Goal: Information Seeking & Learning: Learn about a topic

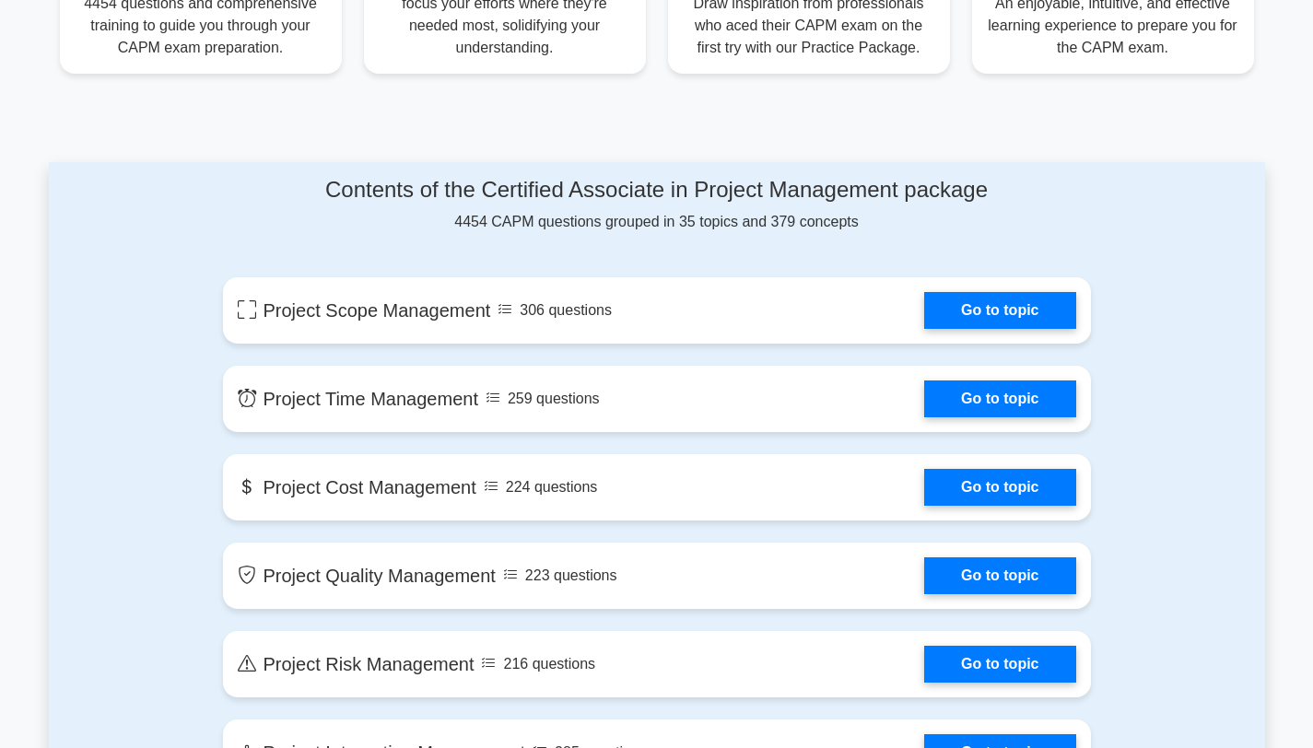
scroll to position [819, 0]
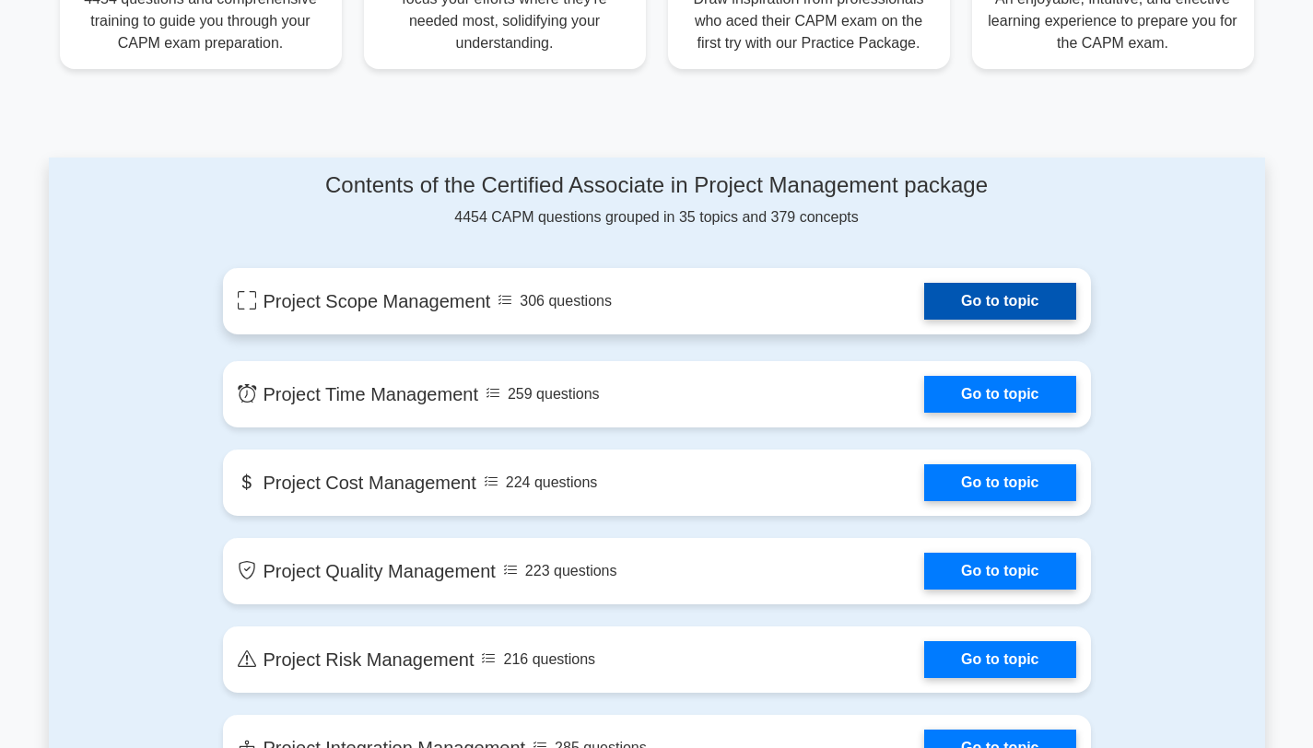
click at [924, 294] on link "Go to topic" at bounding box center [999, 301] width 151 height 37
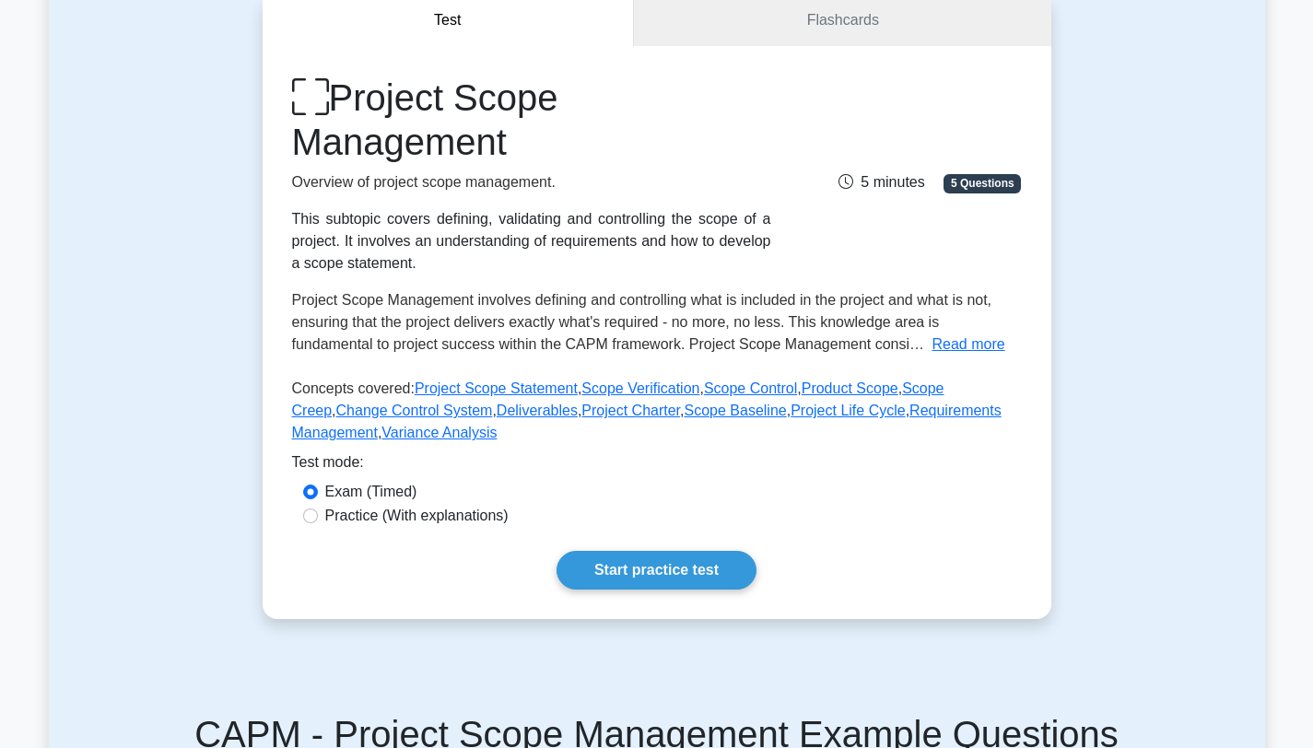
scroll to position [338, 0]
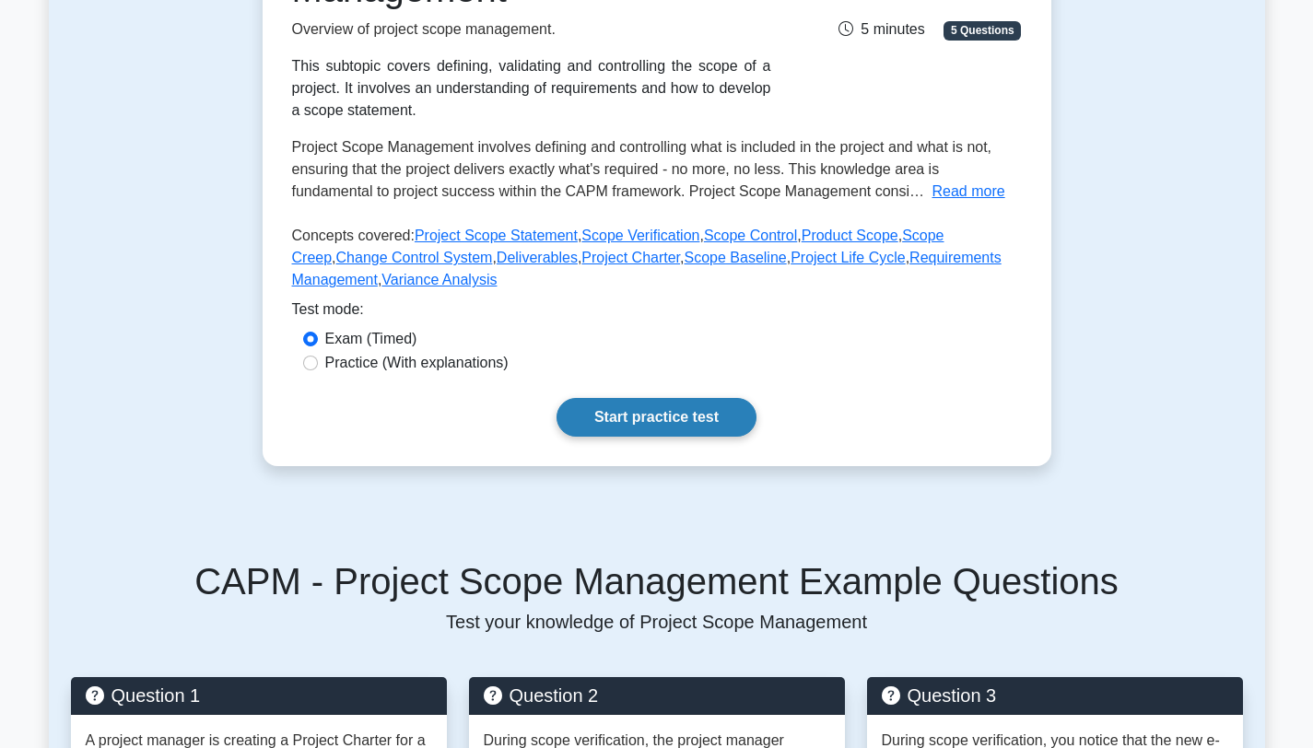
click at [642, 418] on link "Start practice test" at bounding box center [657, 417] width 200 height 39
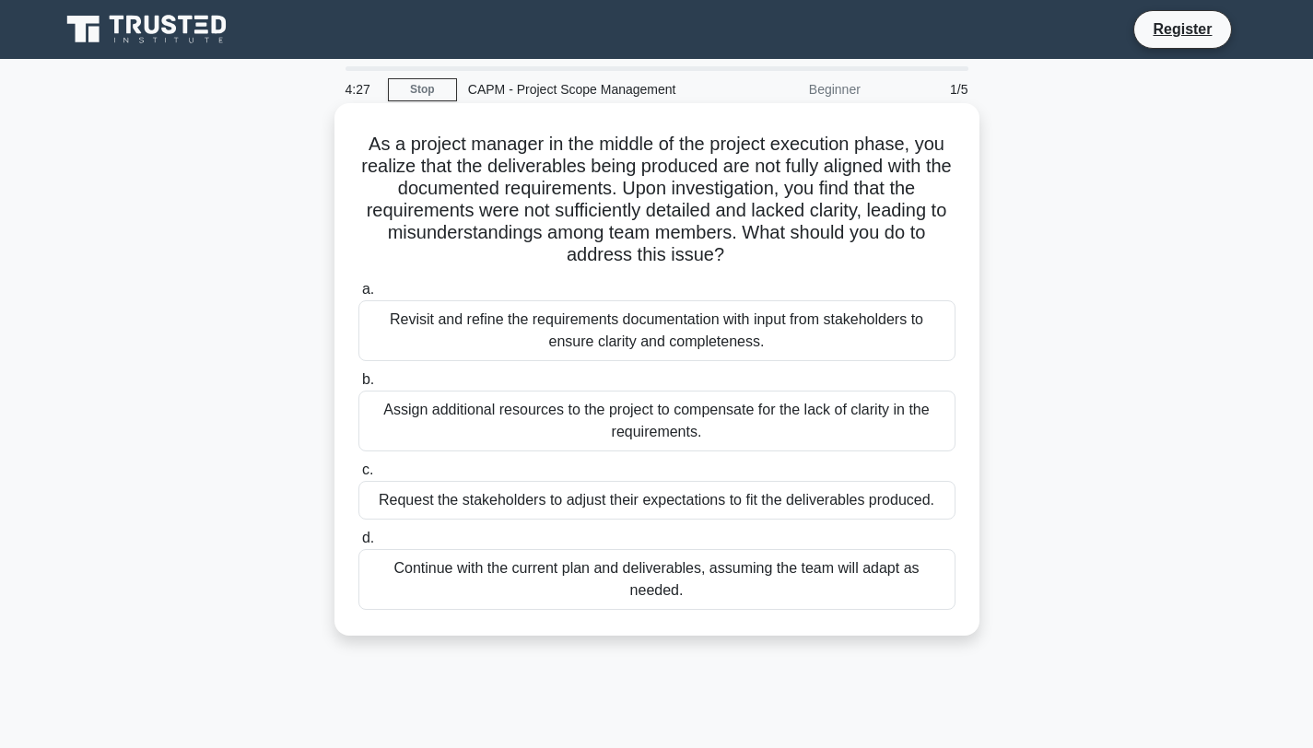
click at [640, 338] on div "Revisit and refine the requirements documentation with input from stakeholders …" at bounding box center [656, 330] width 597 height 61
click at [358, 296] on input "a. Revisit and refine the requirements documentation with input from stakeholde…" at bounding box center [358, 290] width 0 height 12
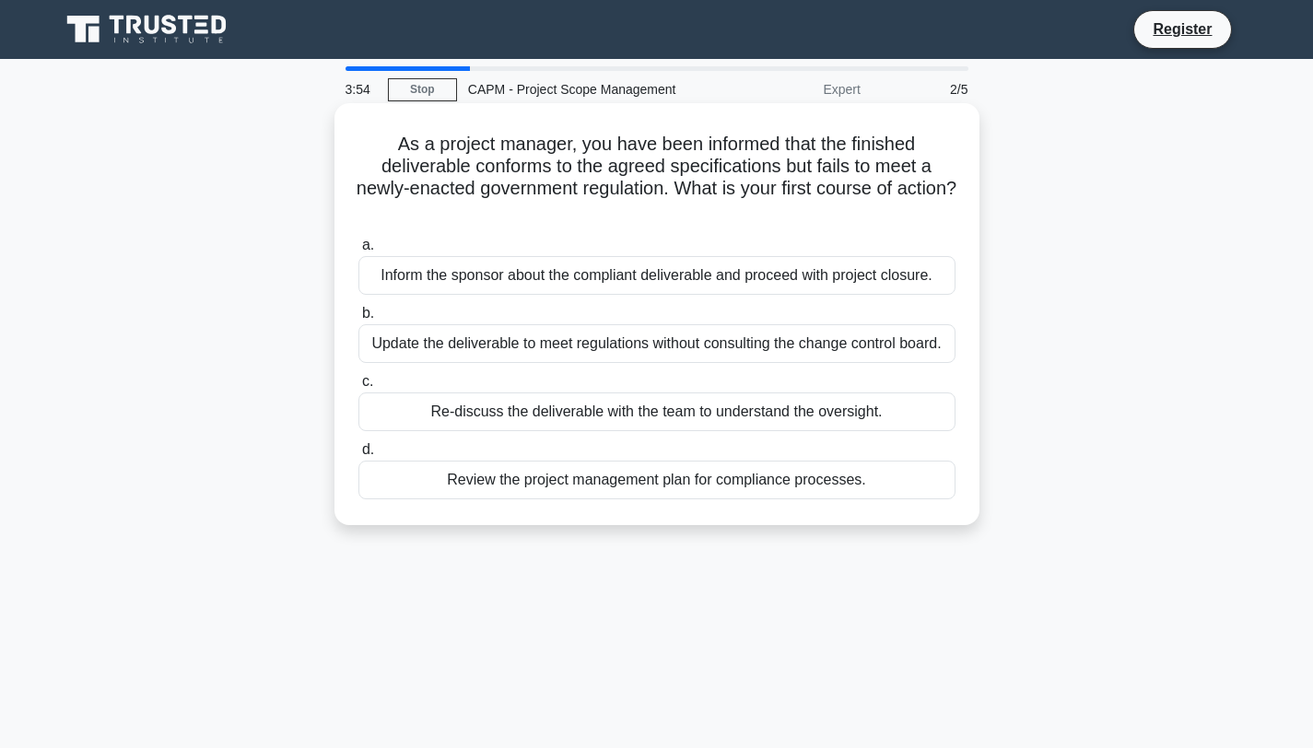
click at [646, 275] on div "Inform the sponsor about the compliant deliverable and proceed with project clo…" at bounding box center [656, 275] width 597 height 39
click at [358, 252] on input "a. Inform the sponsor about the compliant deliverable and proceed with project …" at bounding box center [358, 246] width 0 height 12
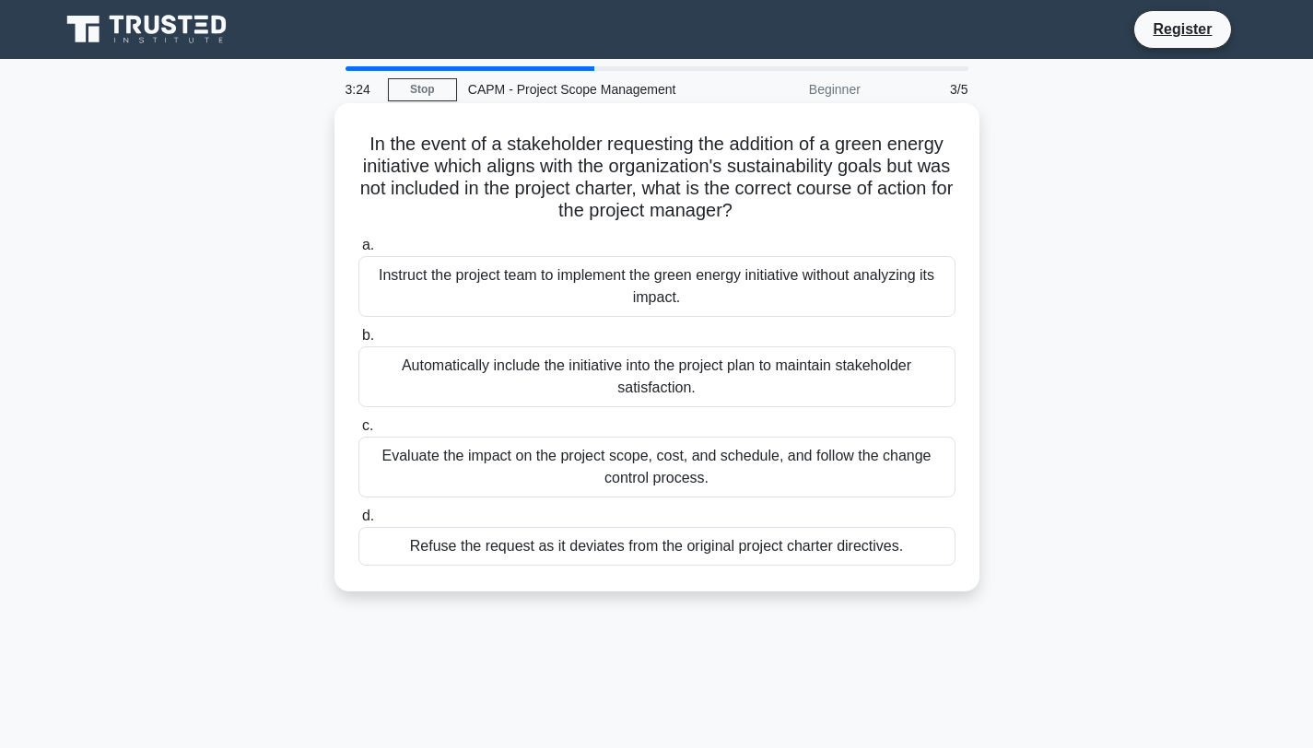
click at [558, 470] on div "Evaluate the impact on the project scope, cost, and schedule, and follow the ch…" at bounding box center [656, 467] width 597 height 61
click at [358, 432] on input "c. Evaluate the impact on the project scope, cost, and schedule, and follow the…" at bounding box center [358, 426] width 0 height 12
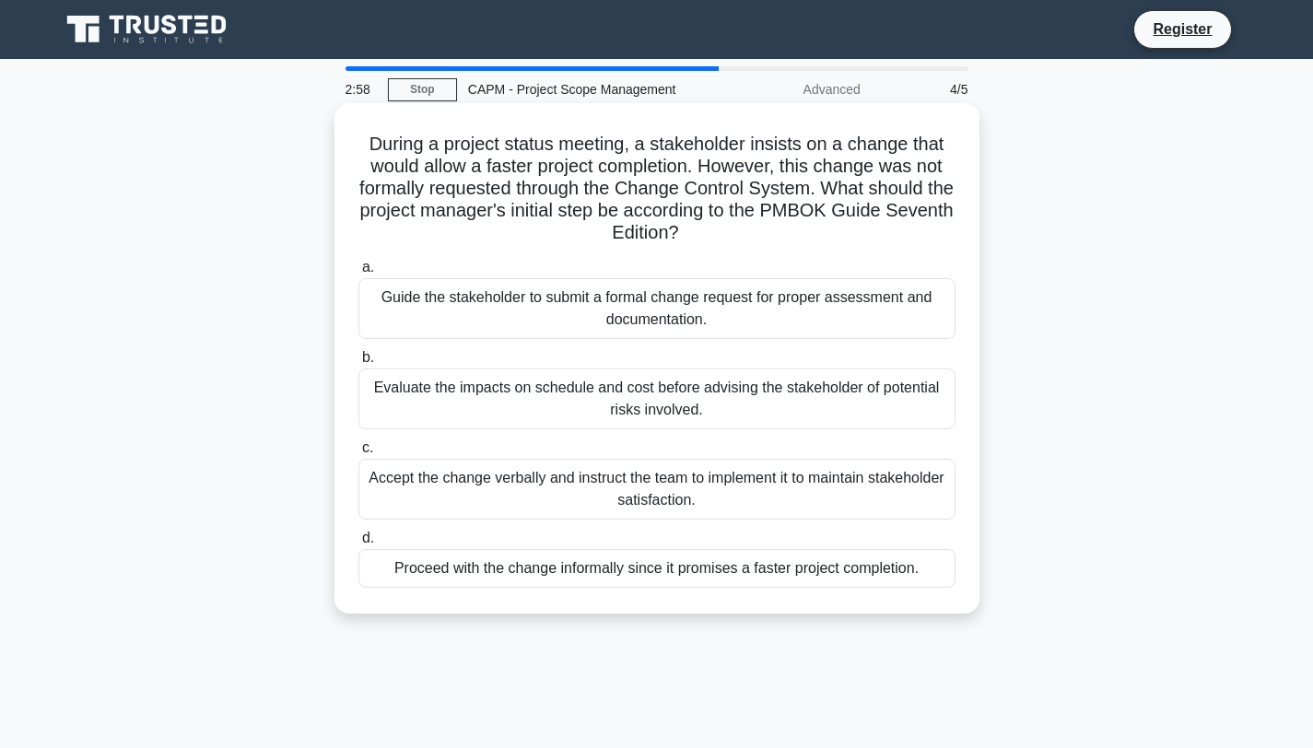
click at [506, 389] on div "Evaluate the impacts on schedule and cost before advising the stakeholder of po…" at bounding box center [656, 399] width 597 height 61
click at [358, 364] on input "b. Evaluate the impacts on schedule and cost before advising the stakeholder of…" at bounding box center [358, 358] width 0 height 12
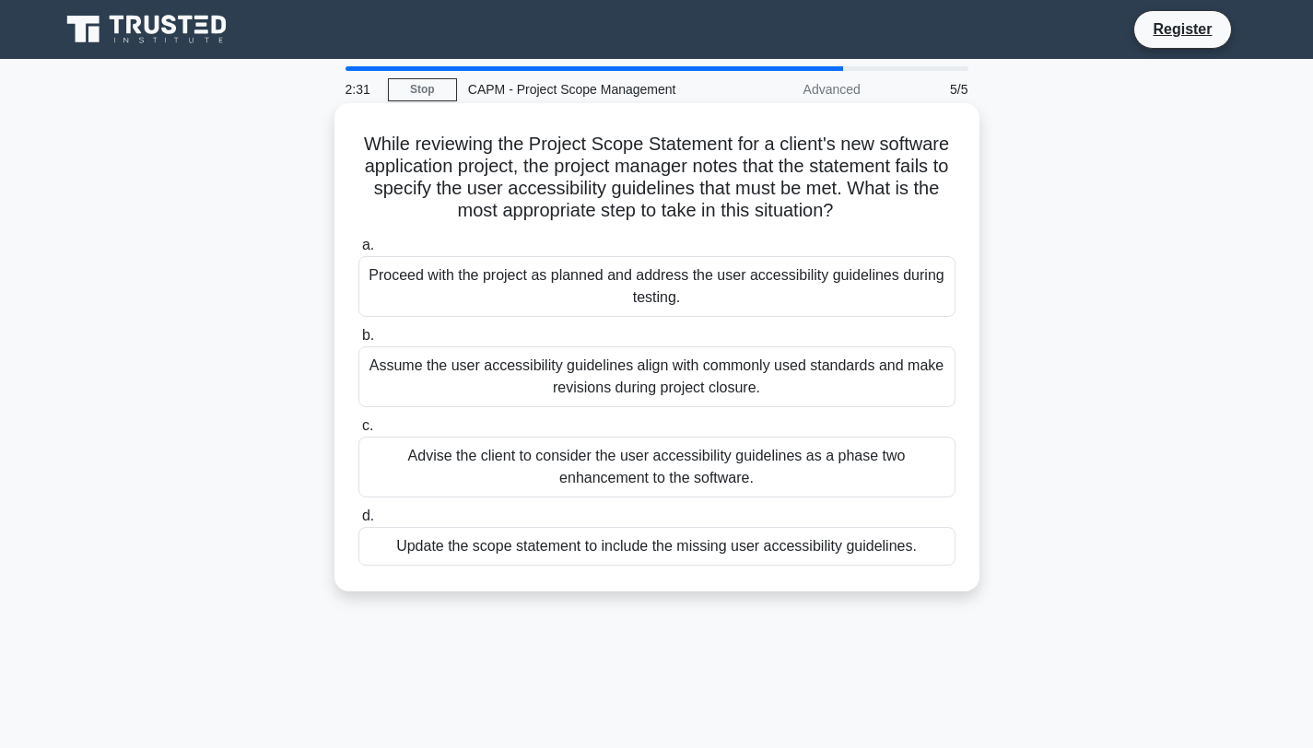
click at [596, 546] on div "Update the scope statement to include the missing user accessibility guidelines." at bounding box center [656, 546] width 597 height 39
click at [358, 523] on input "d. Update the scope statement to include the missing user accessibility guideli…" at bounding box center [358, 517] width 0 height 12
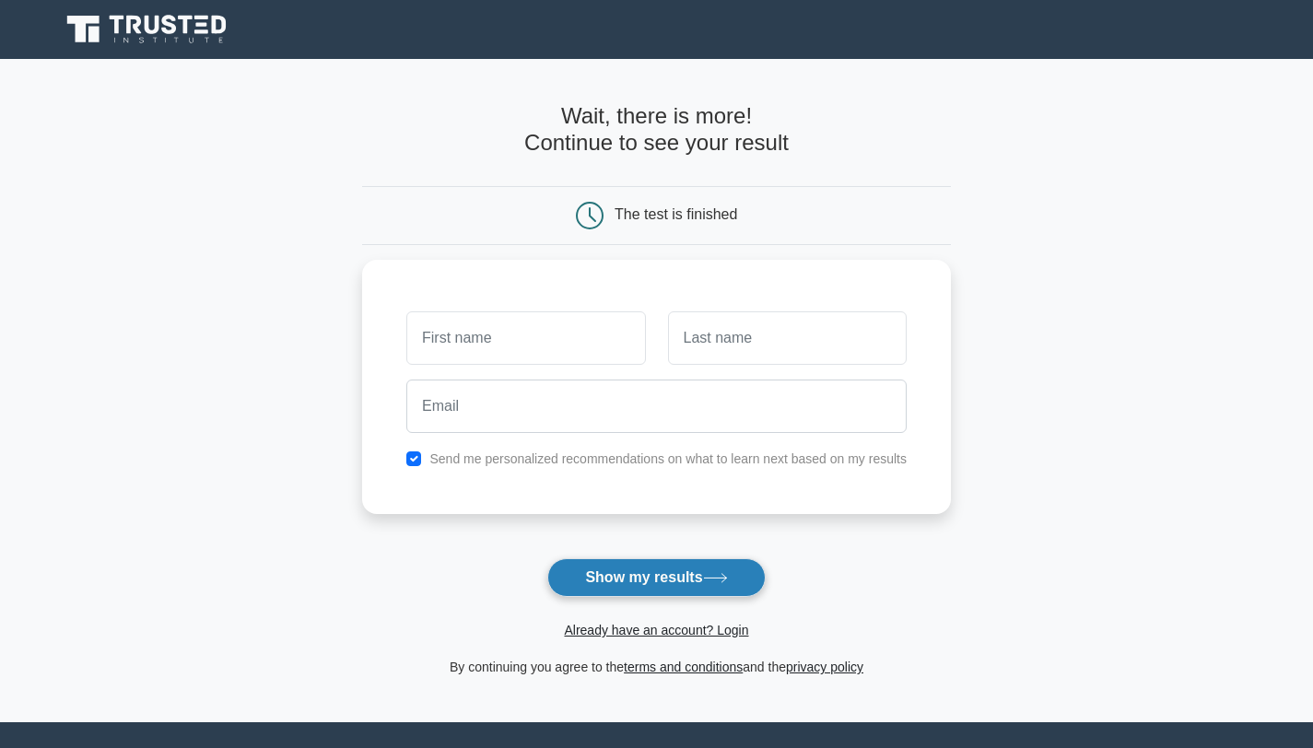
click at [628, 580] on button "Show my results" at bounding box center [655, 577] width 217 height 39
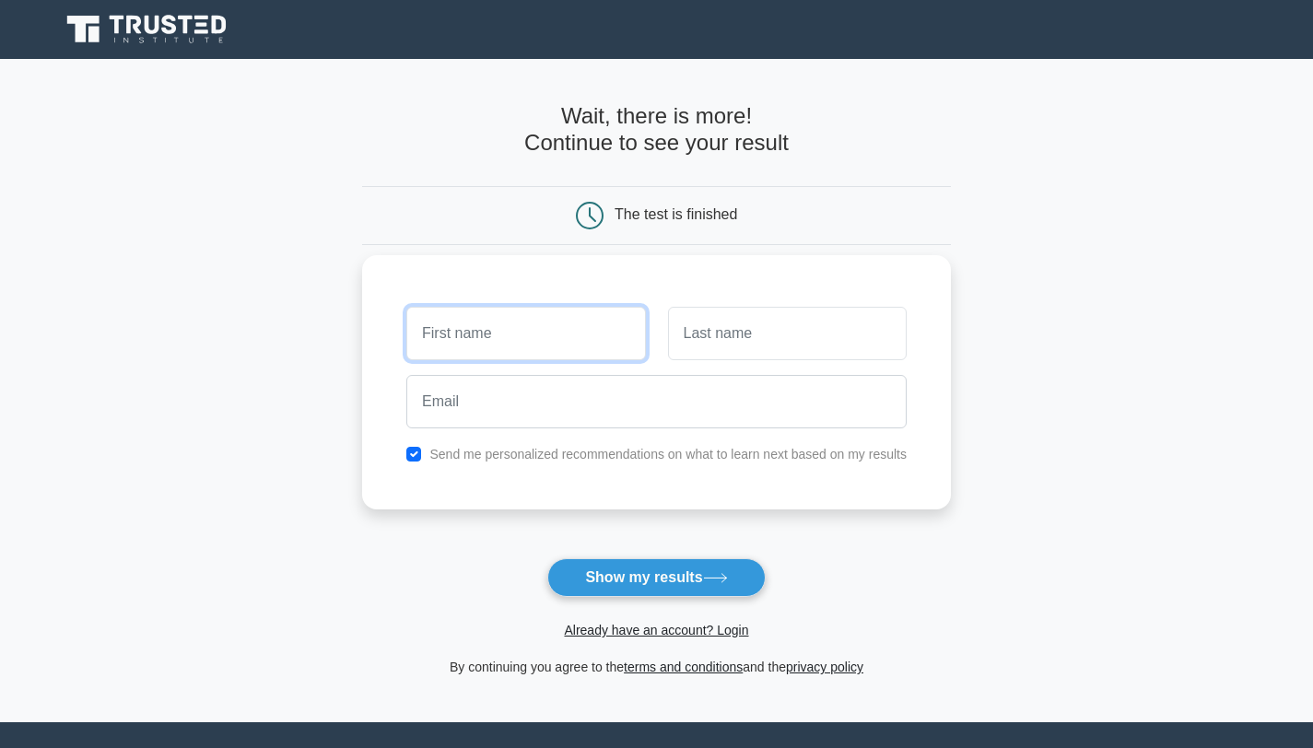
click at [479, 337] on input "text" at bounding box center [525, 333] width 239 height 53
type input "Amarjargal"
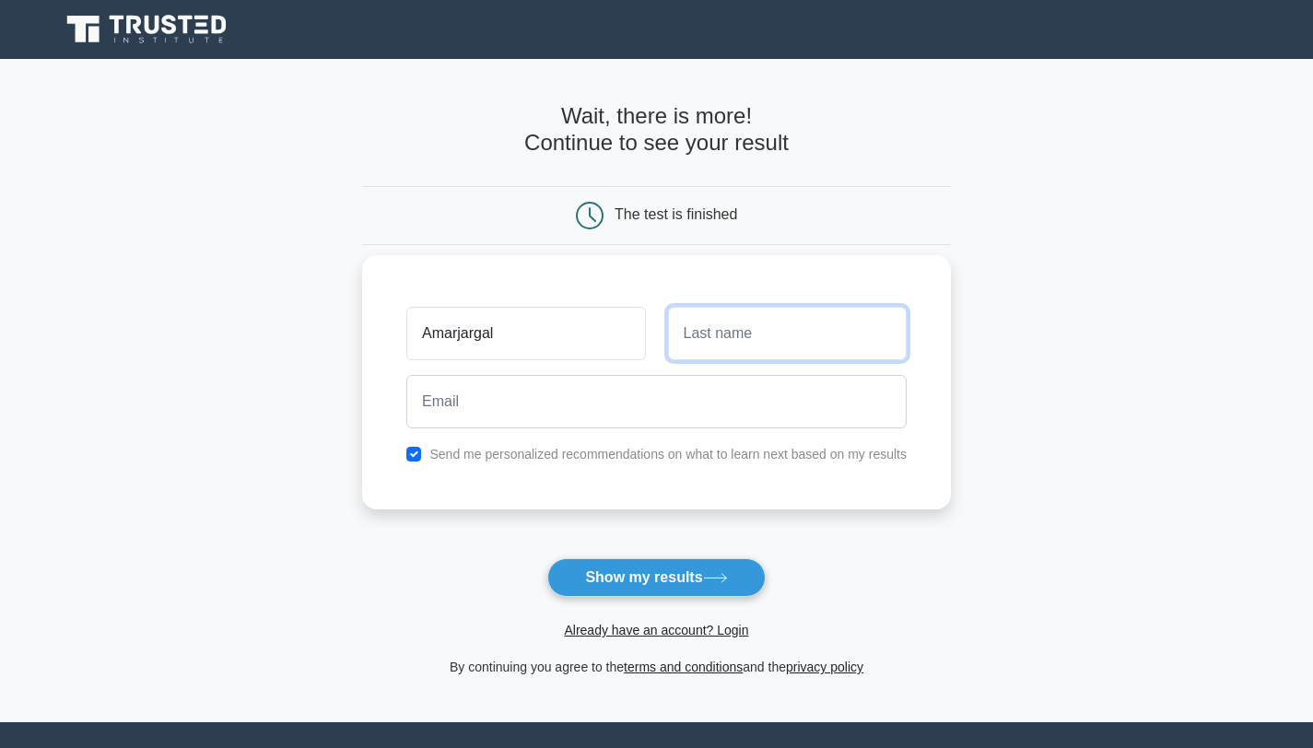
click at [734, 336] on input "text" at bounding box center [787, 333] width 239 height 53
type input "Bat-Erdene"
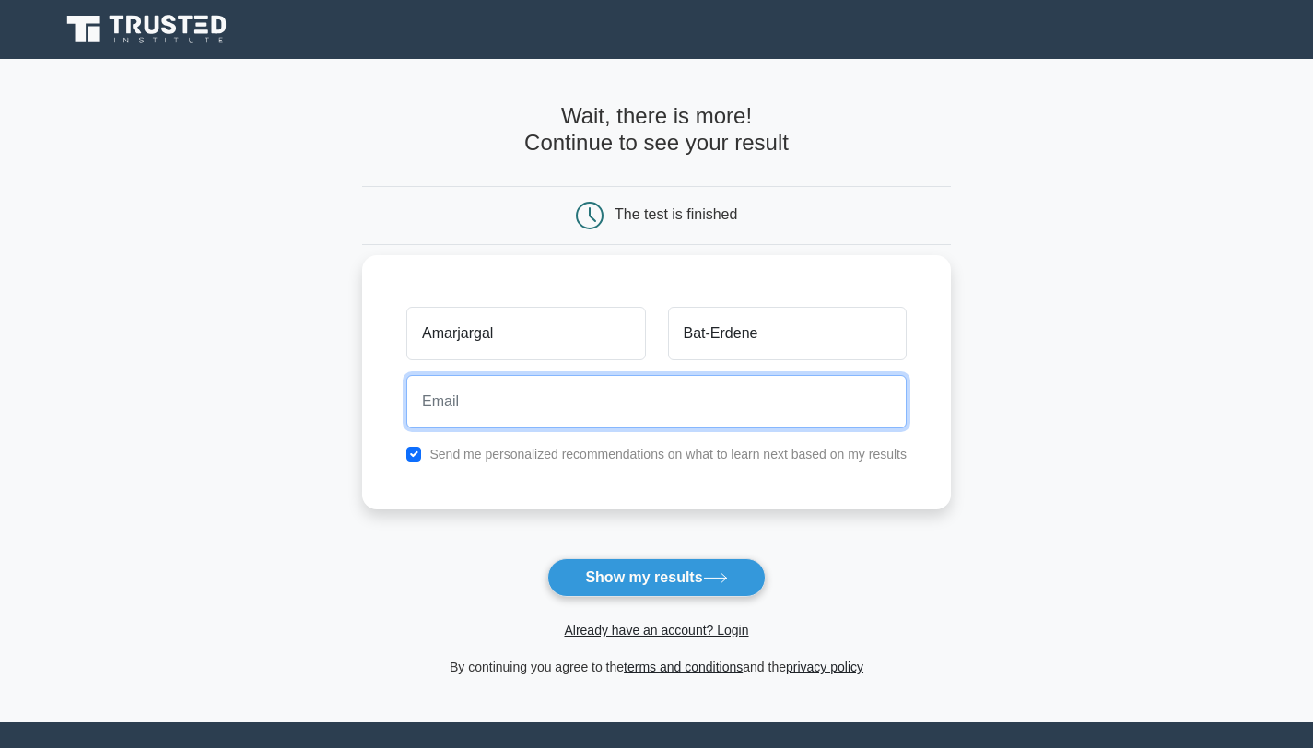
click at [606, 402] on input "email" at bounding box center [656, 401] width 500 height 53
type input "[EMAIL_ADDRESS][DOMAIN_NAME]"
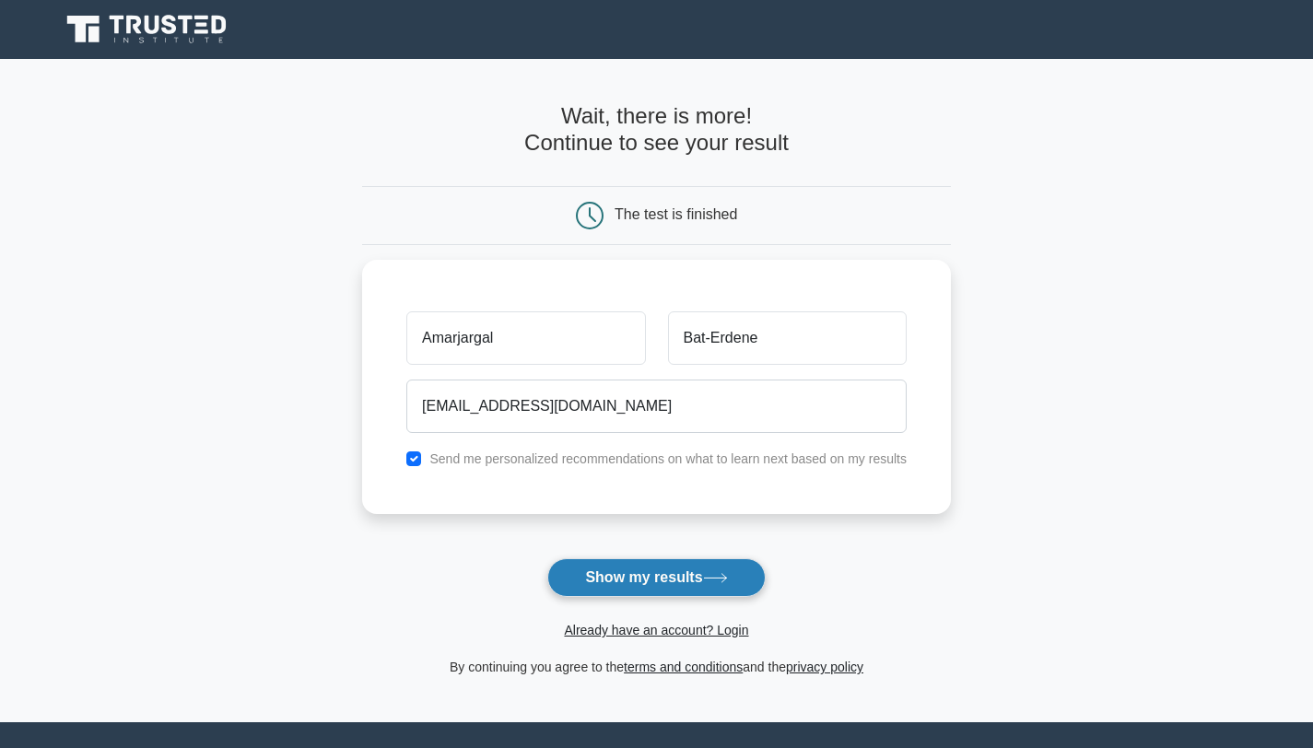
click at [651, 578] on button "Show my results" at bounding box center [655, 577] width 217 height 39
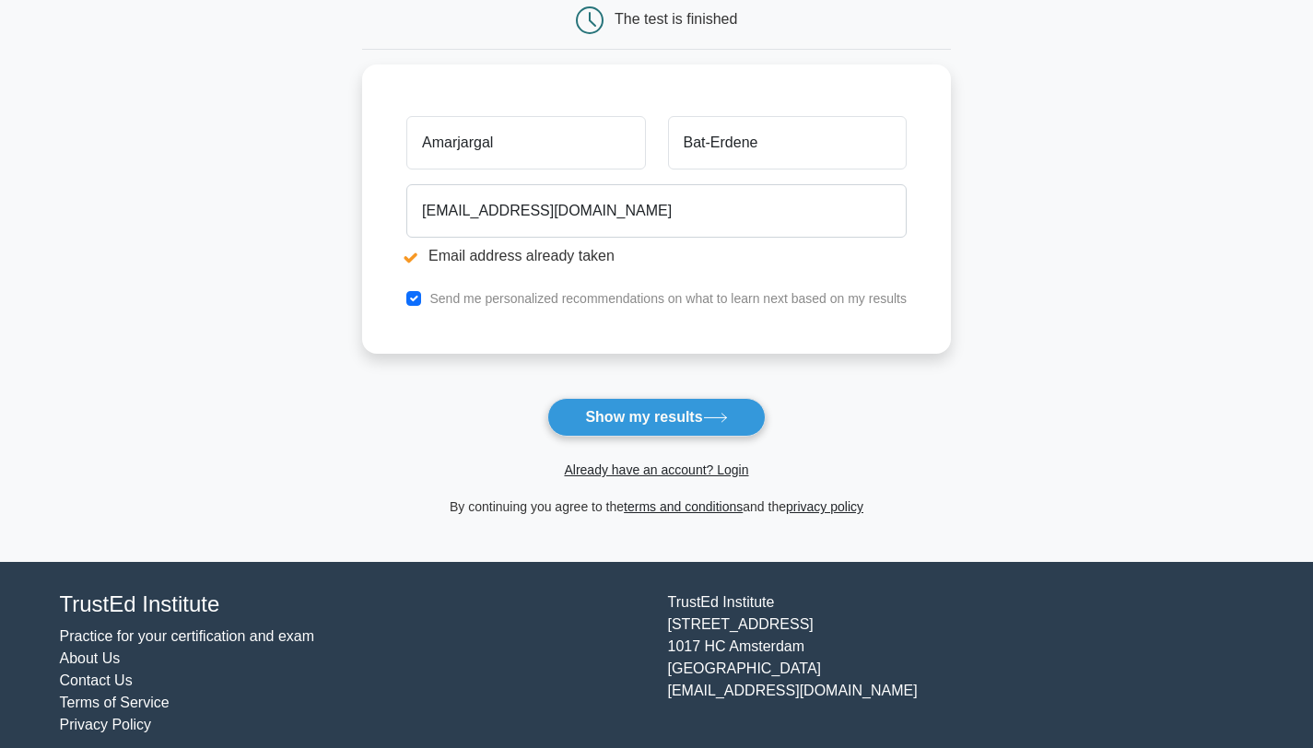
scroll to position [272, 0]
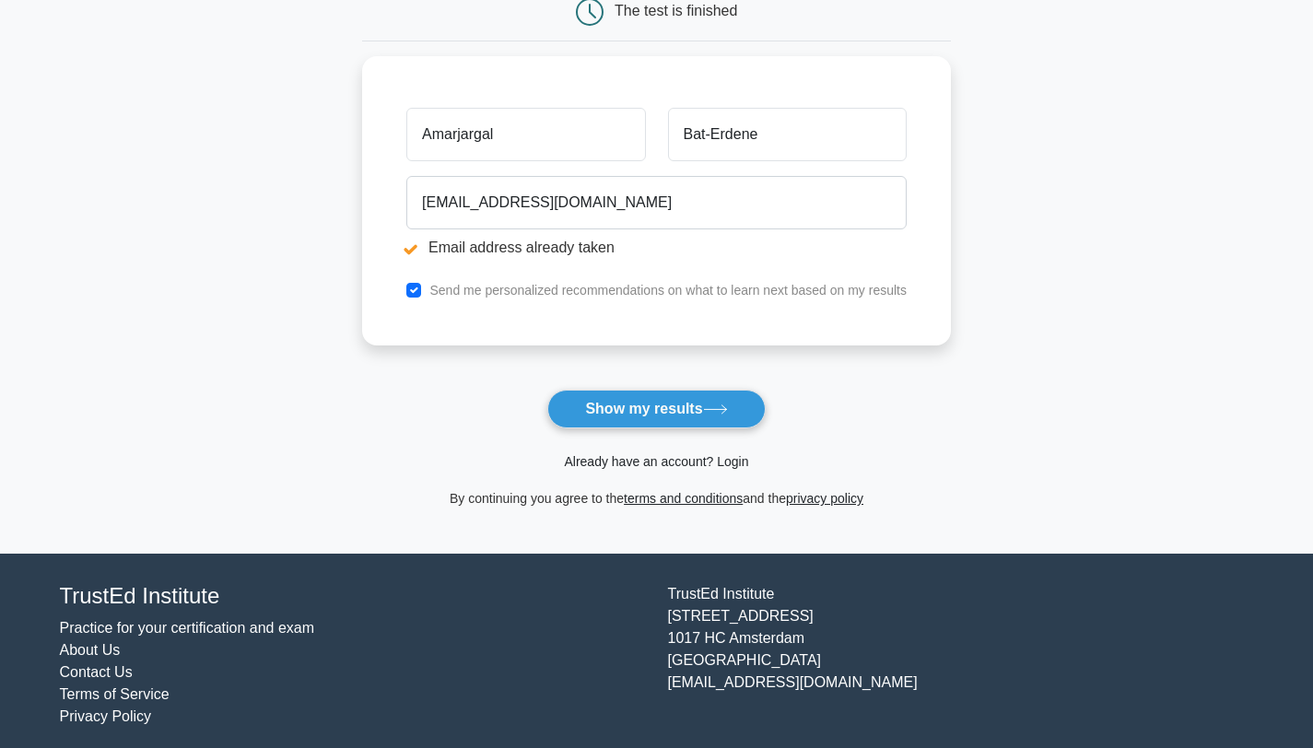
click at [642, 459] on link "Already have an account? Login" at bounding box center [656, 461] width 184 height 15
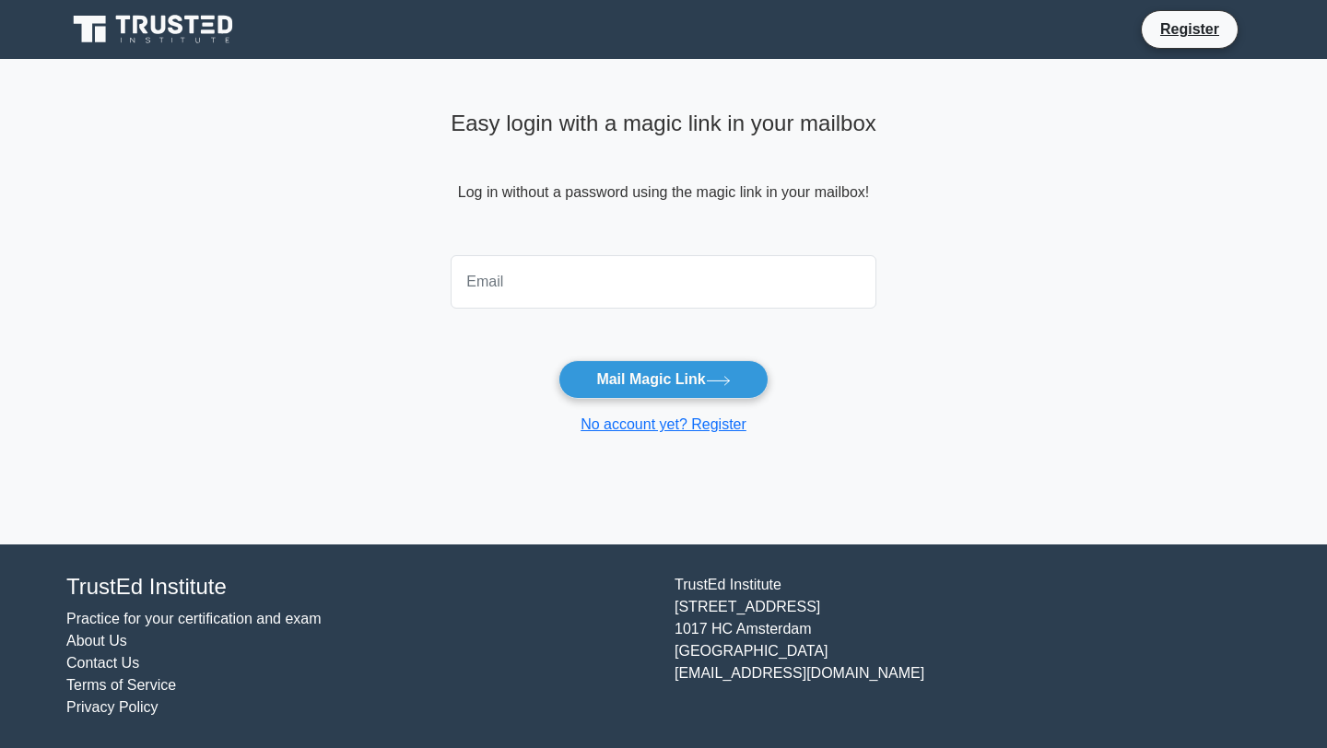
click at [573, 280] on input "email" at bounding box center [664, 281] width 426 height 53
type input "amarjargal402@gmail.com"
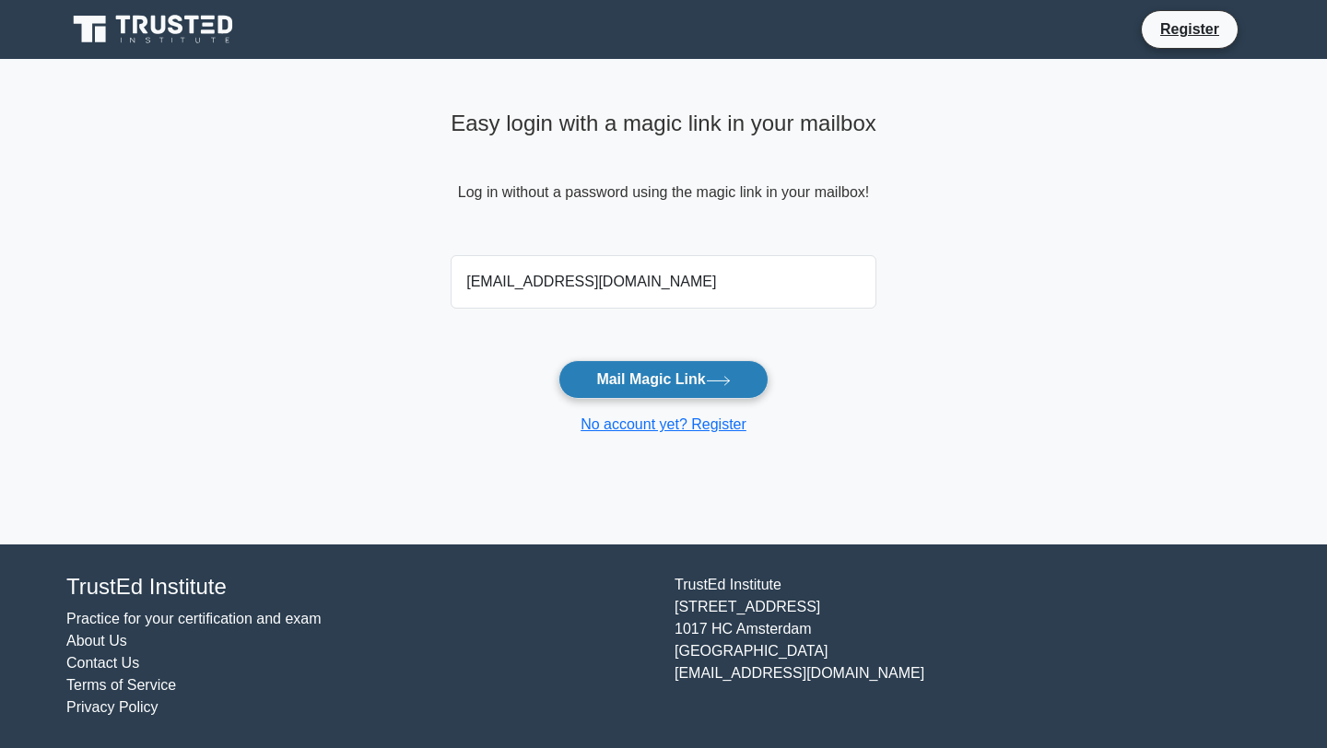
click at [640, 376] on button "Mail Magic Link" at bounding box center [662, 379] width 209 height 39
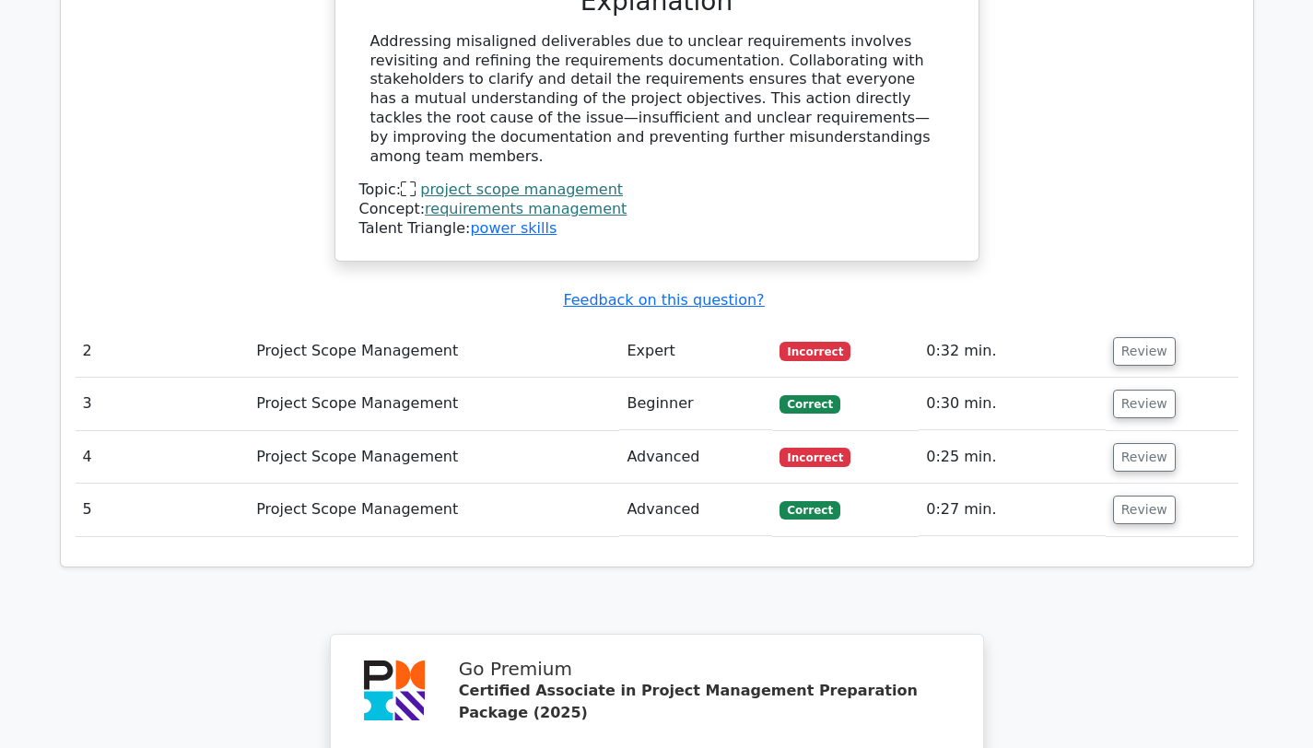
scroll to position [2026, 0]
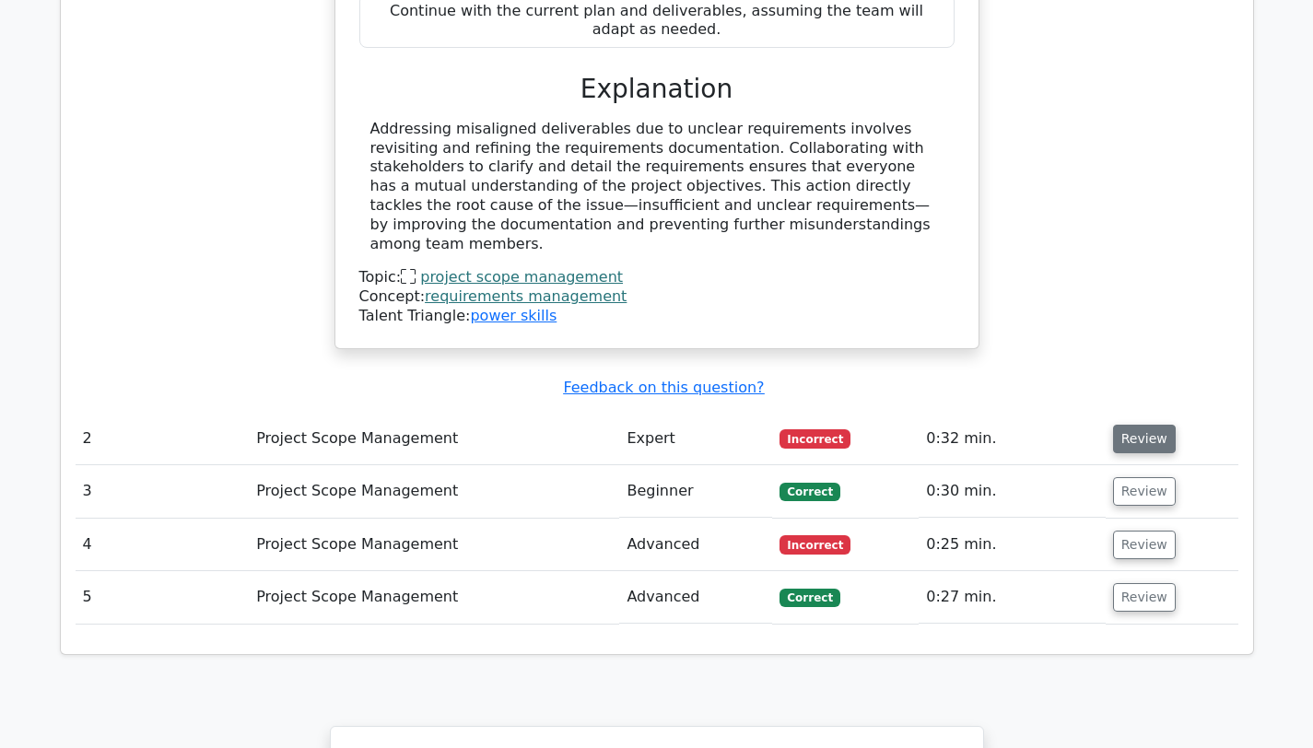
click at [1145, 425] on button "Review" at bounding box center [1144, 439] width 63 height 29
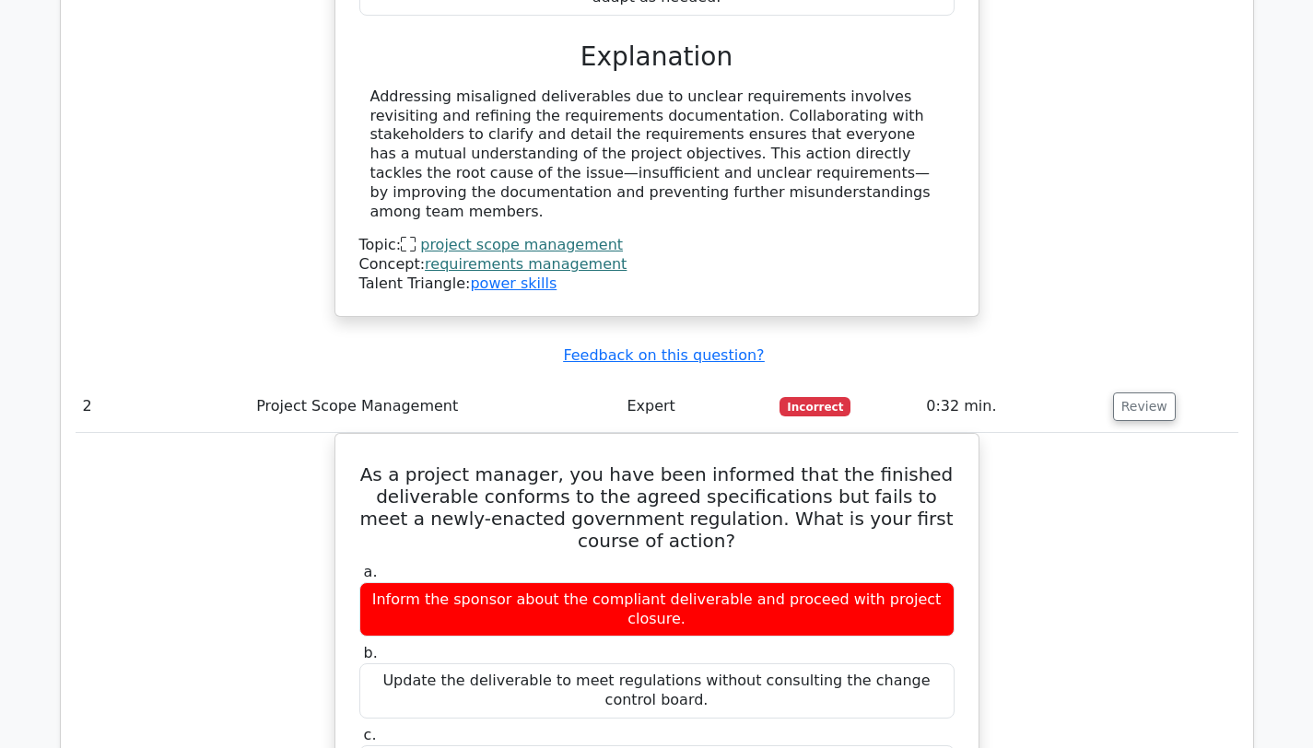
scroll to position [2395, 0]
